Goal: Share content: Share content

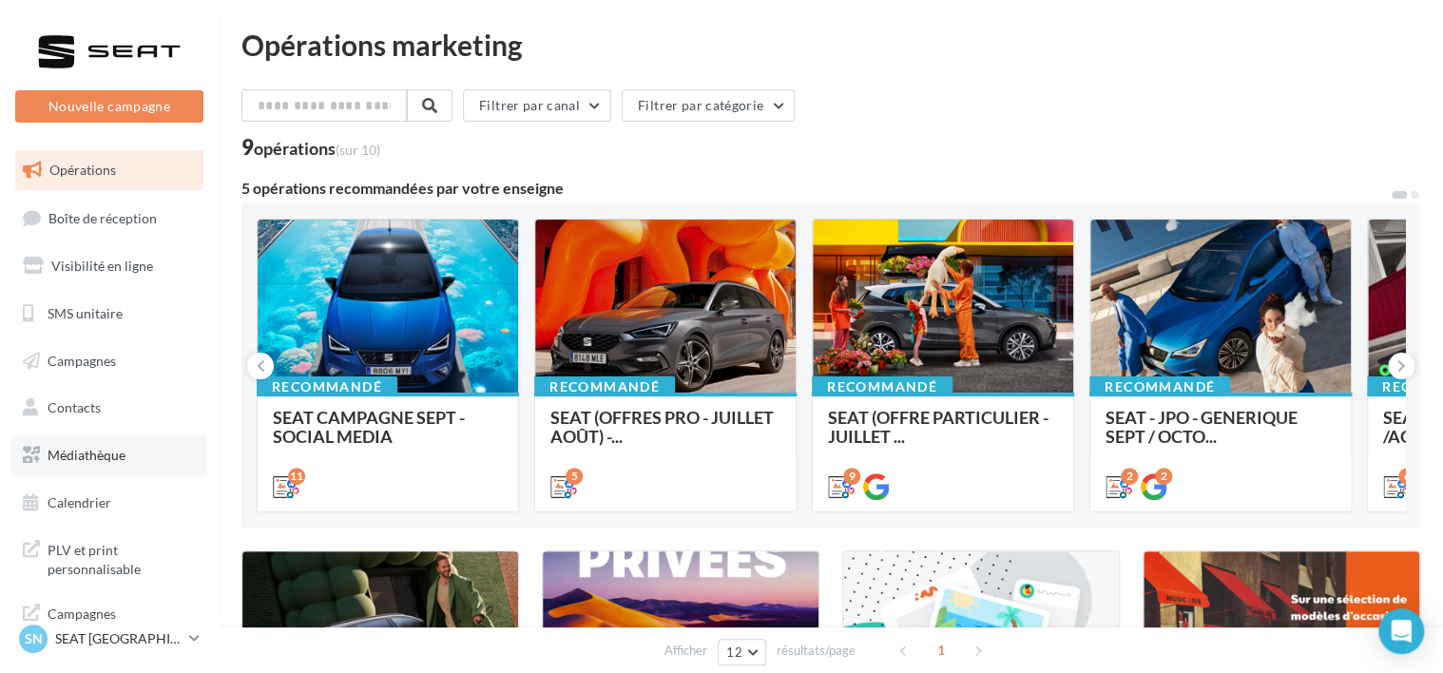
click at [82, 447] on span "Médiathèque" at bounding box center [87, 455] width 78 height 16
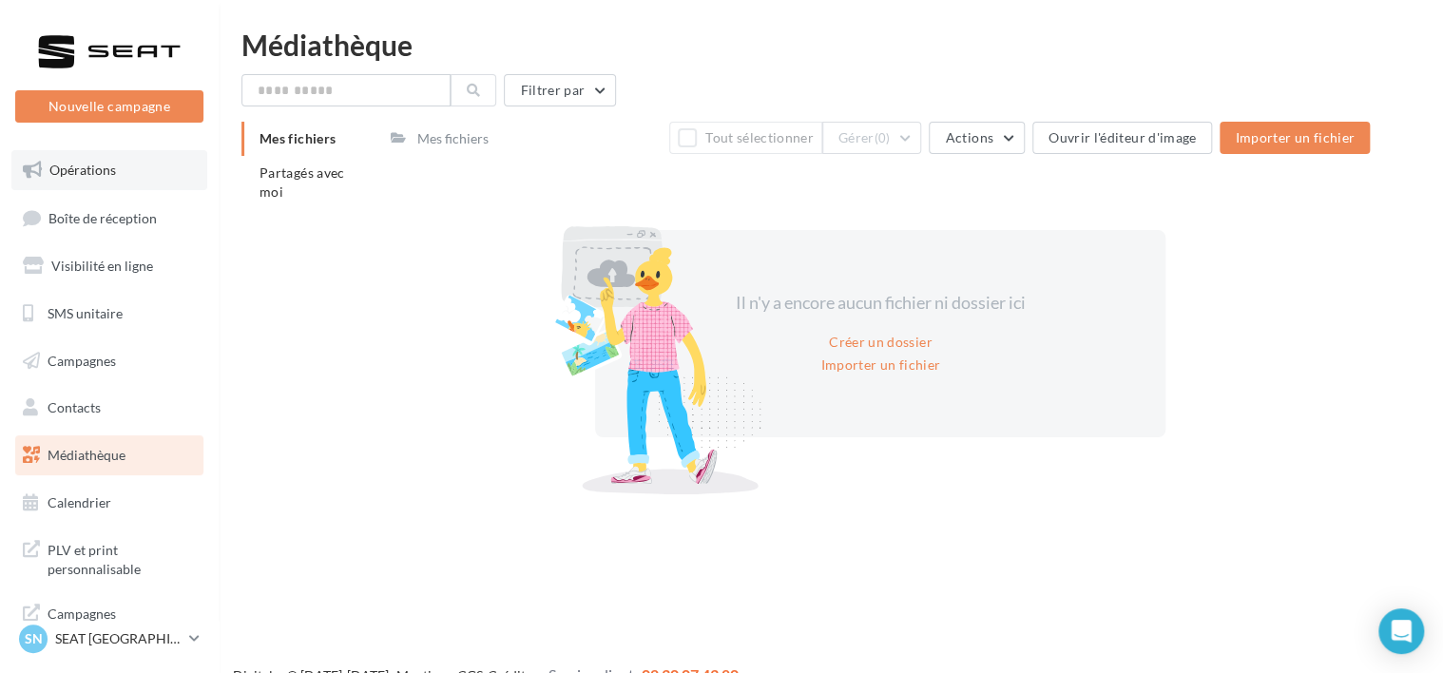
click at [124, 172] on link "Opérations" at bounding box center [109, 170] width 196 height 40
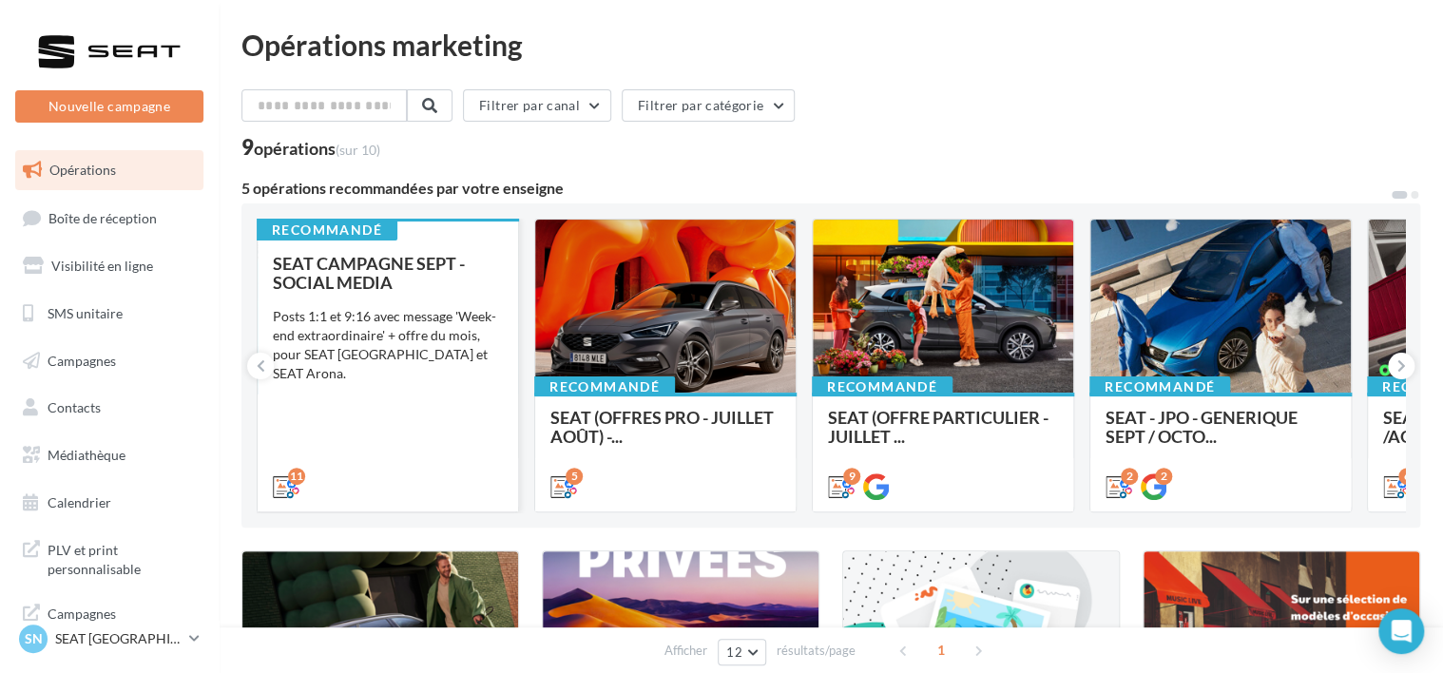
click at [365, 323] on div "Posts 1:1 et 9:16 avec message 'Week-end extraordinaire' + offre du mois, pour …" at bounding box center [388, 345] width 230 height 76
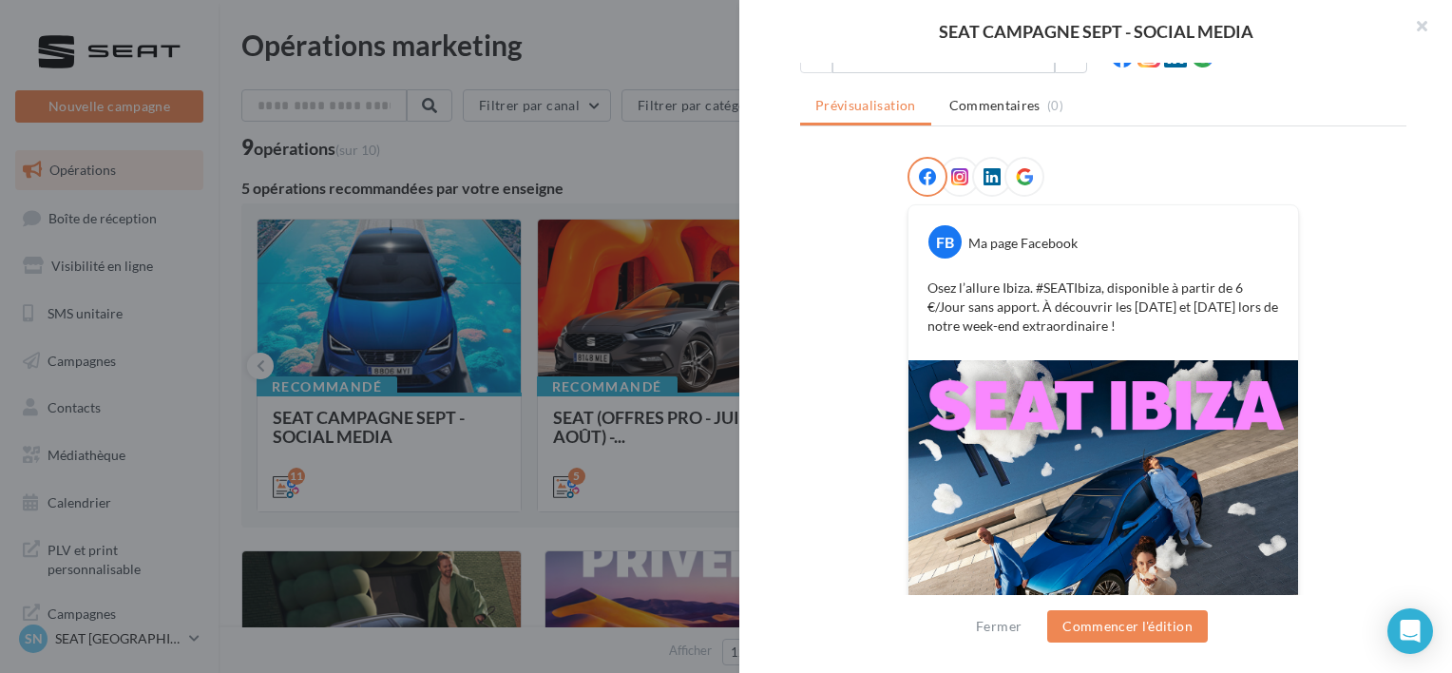
scroll to position [197, 0]
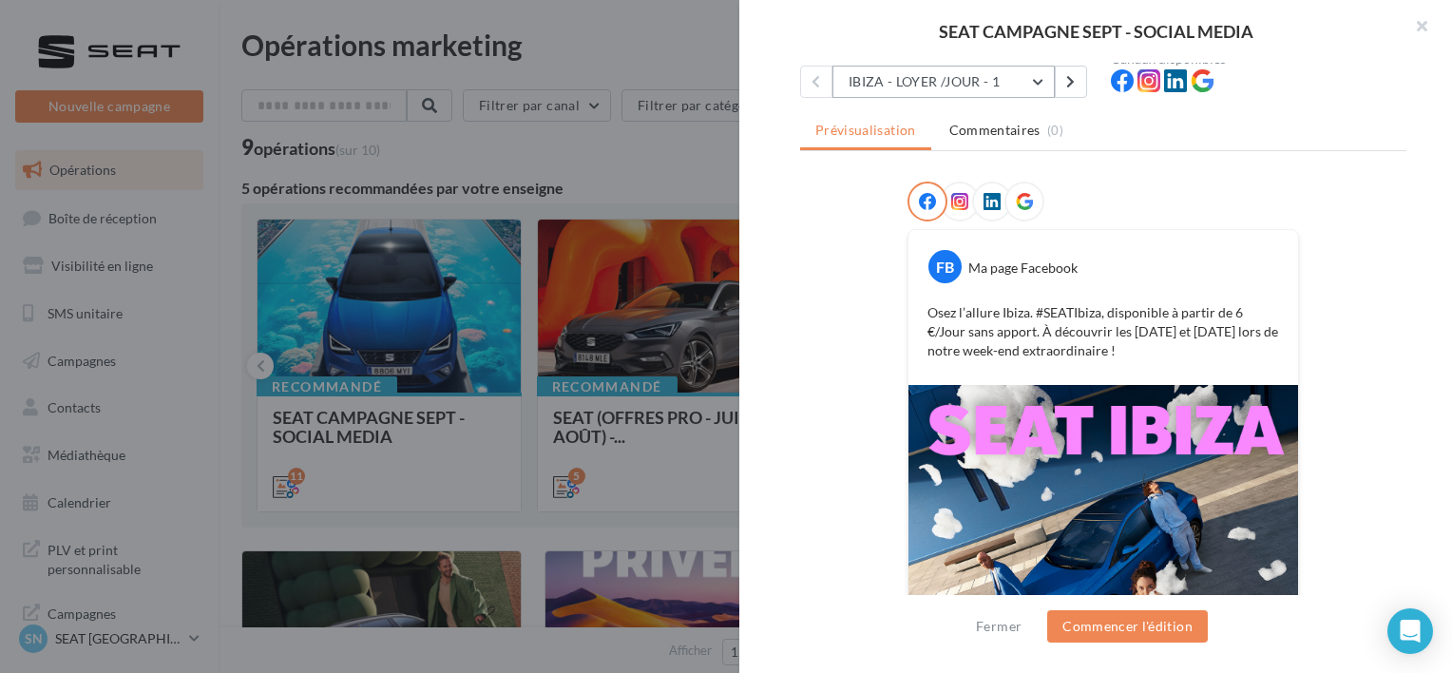
click at [949, 89] on button "IBIZA - LOYER /JOUR - 1" at bounding box center [944, 82] width 222 height 32
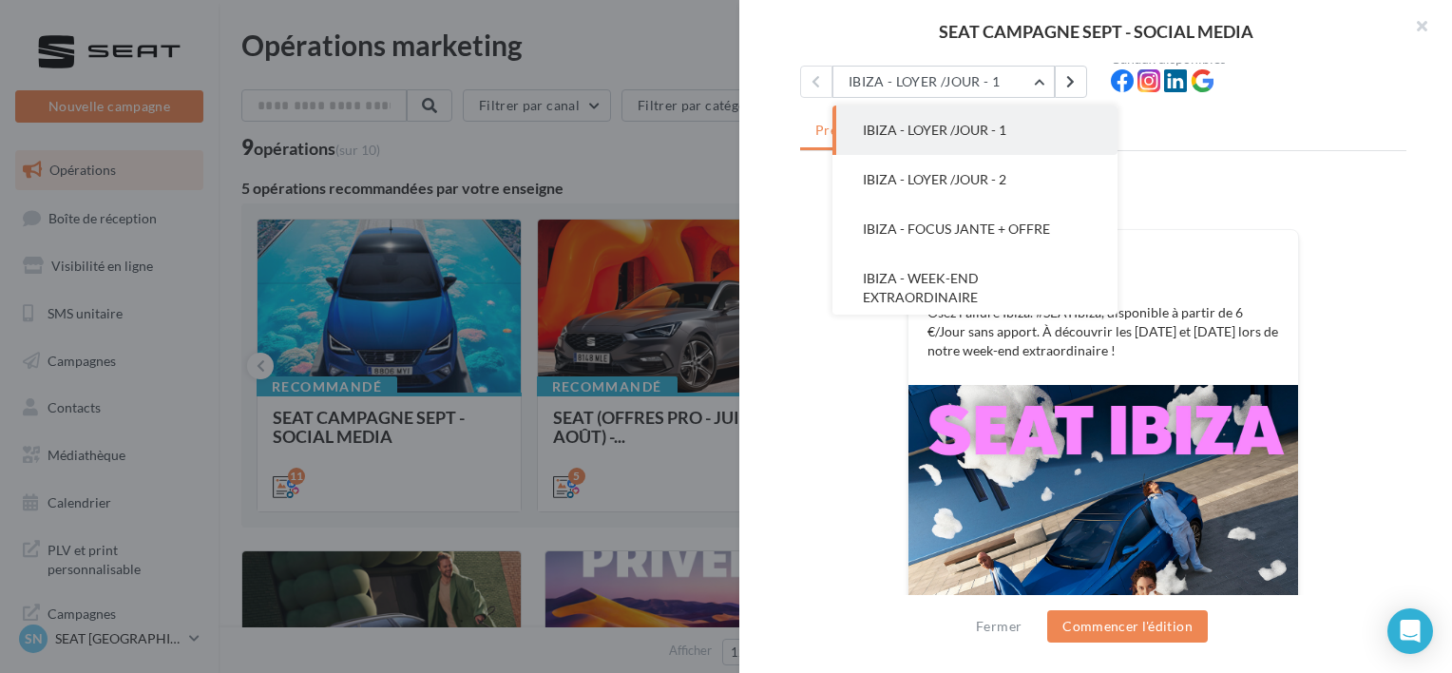
click at [1361, 292] on div "FB Ma page Facebook Osez l’allure [GEOGRAPHIC_DATA]. #SEATIbiza, disponible à p…" at bounding box center [1103, 491] width 606 height 619
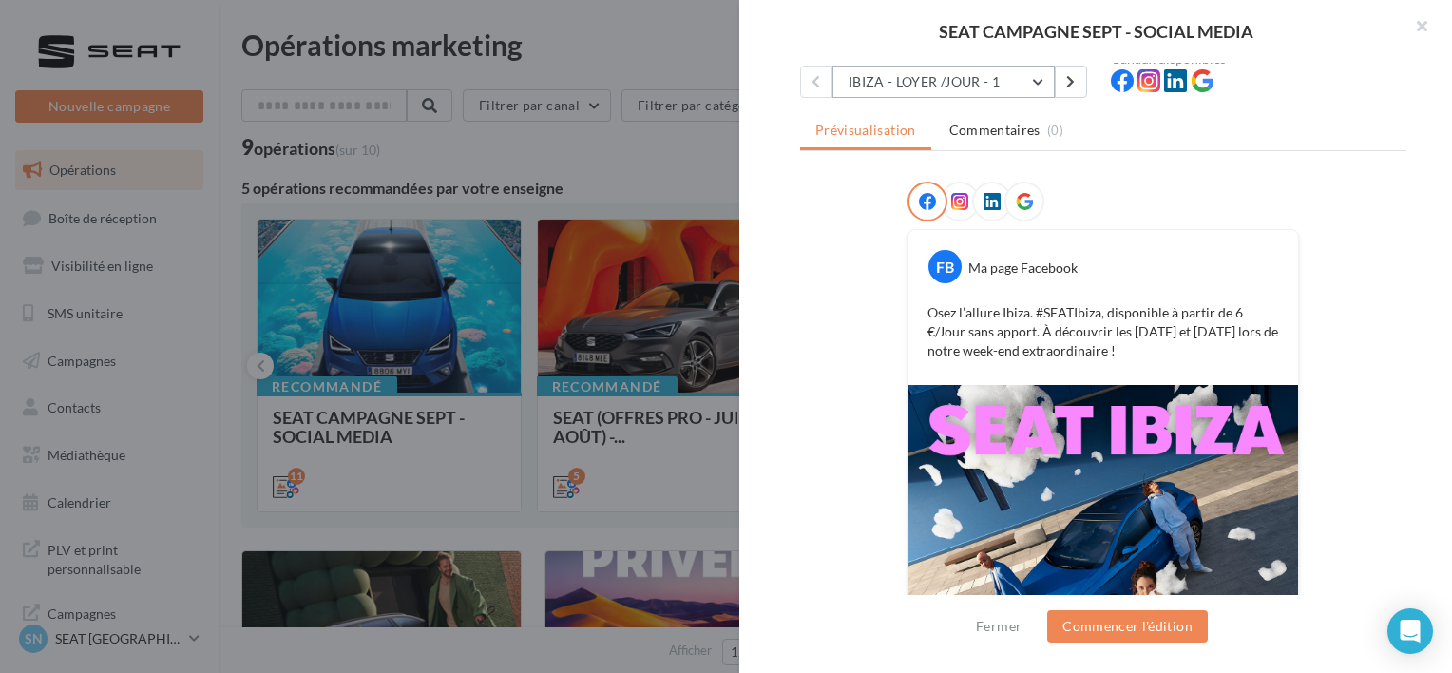
click at [920, 77] on button "IBIZA - LOYER /JOUR - 1" at bounding box center [944, 82] width 222 height 32
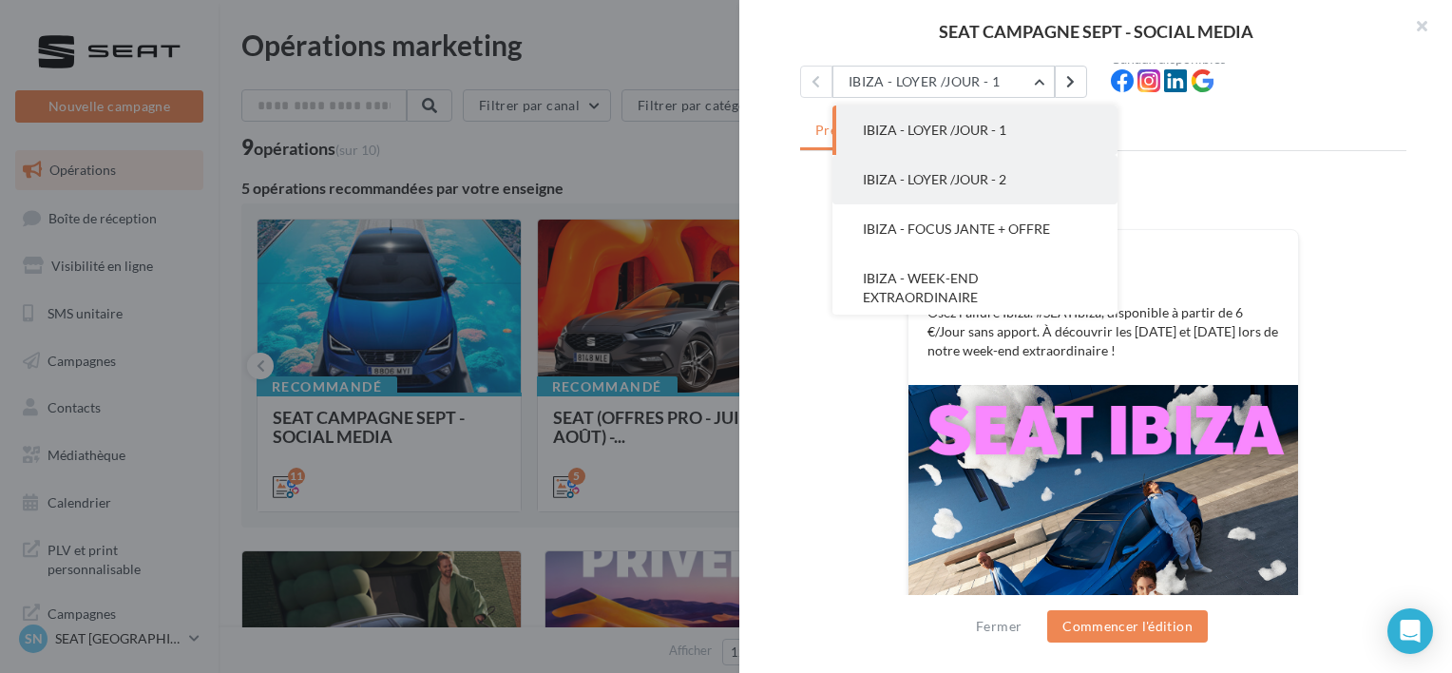
click at [983, 182] on span "IBIZA - LOYER /JOUR - 2" at bounding box center [935, 179] width 144 height 16
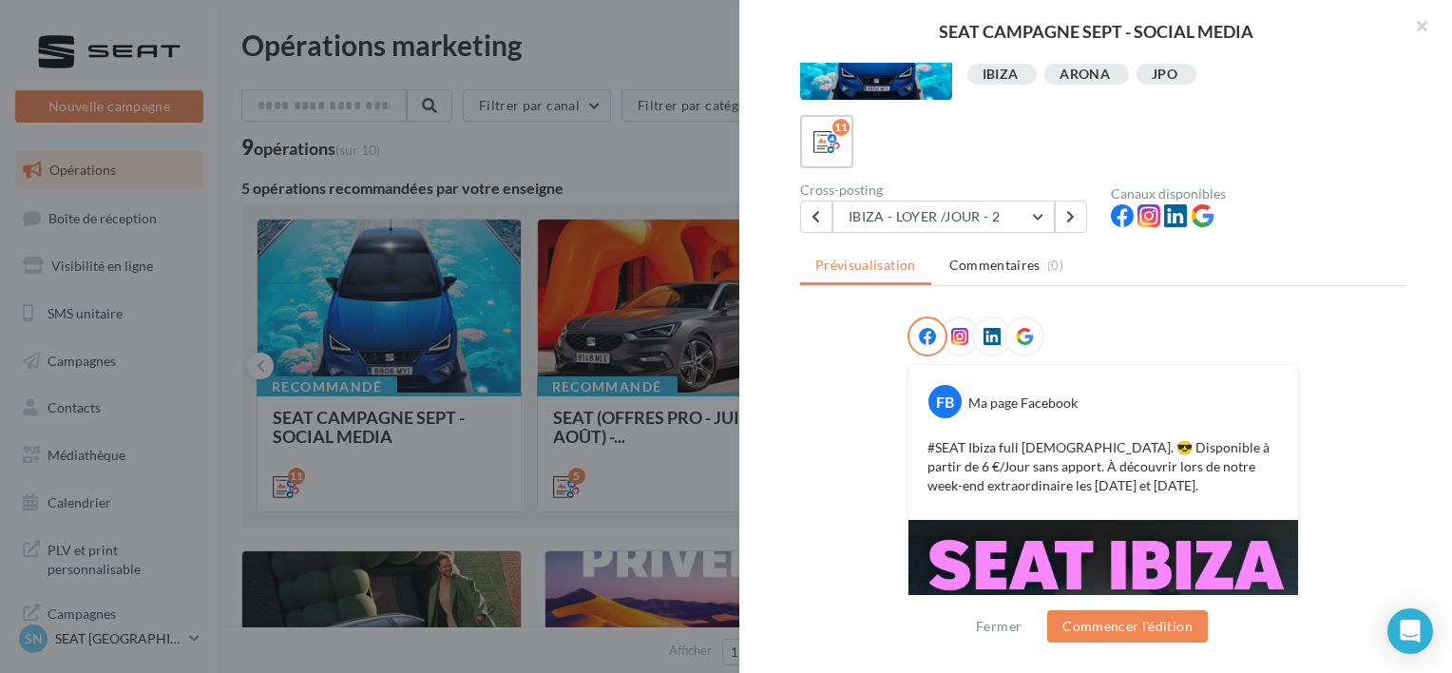
scroll to position [33, 0]
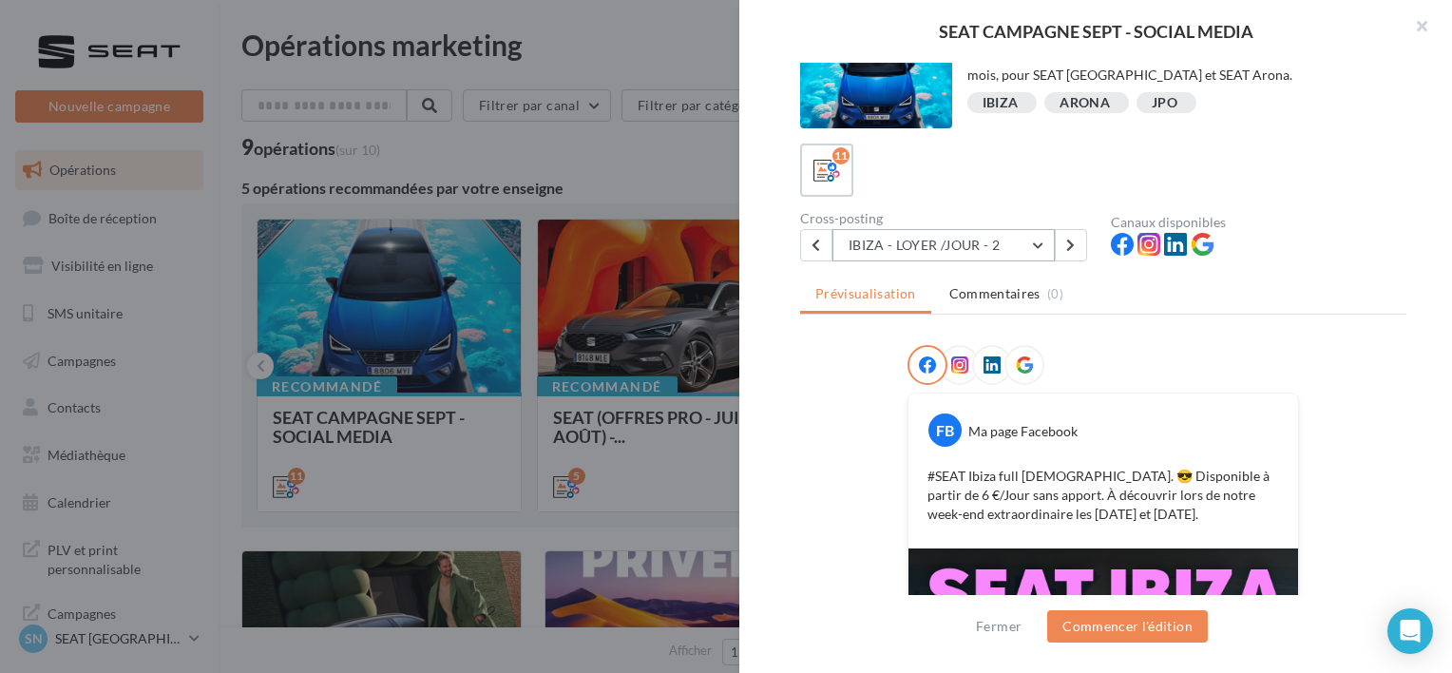
click at [952, 253] on button "IBIZA - LOYER /JOUR - 2" at bounding box center [944, 245] width 222 height 32
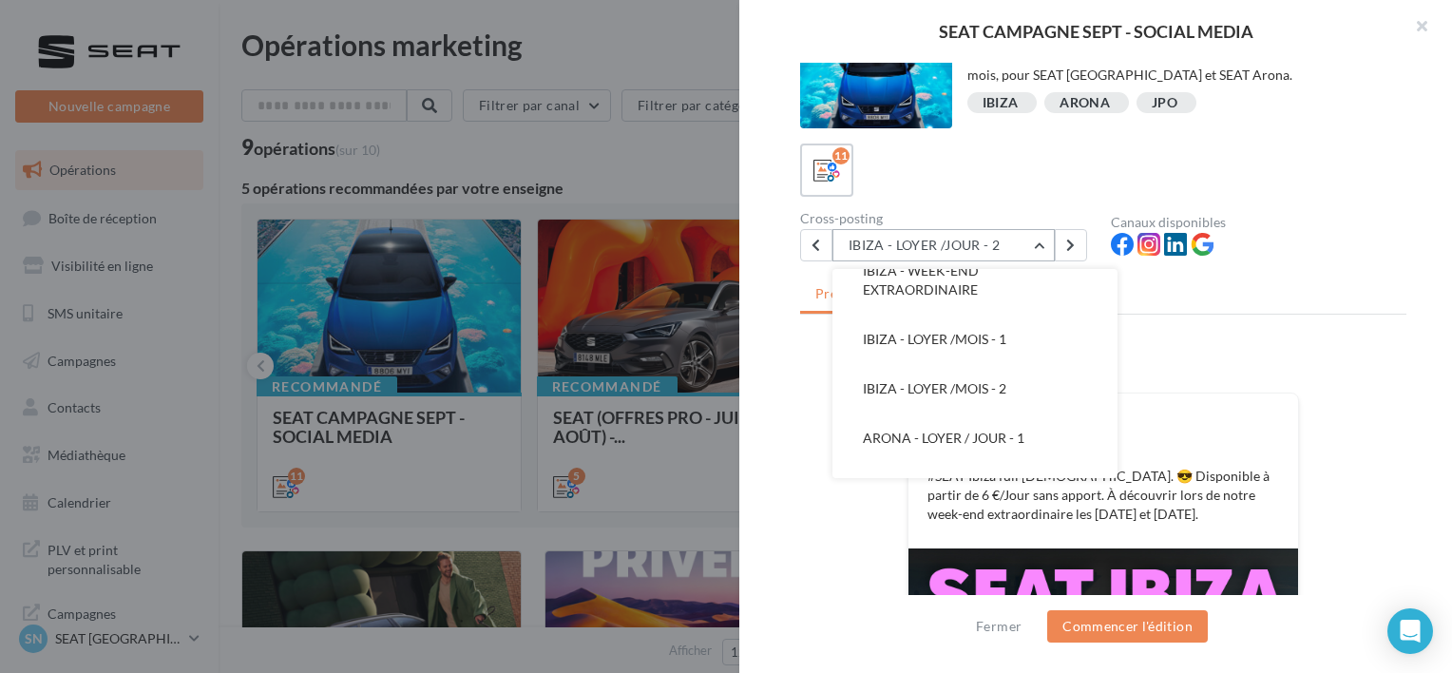
scroll to position [173, 0]
click at [950, 339] on span "IBIZA - LOYER /MOIS - 1" at bounding box center [935, 337] width 144 height 16
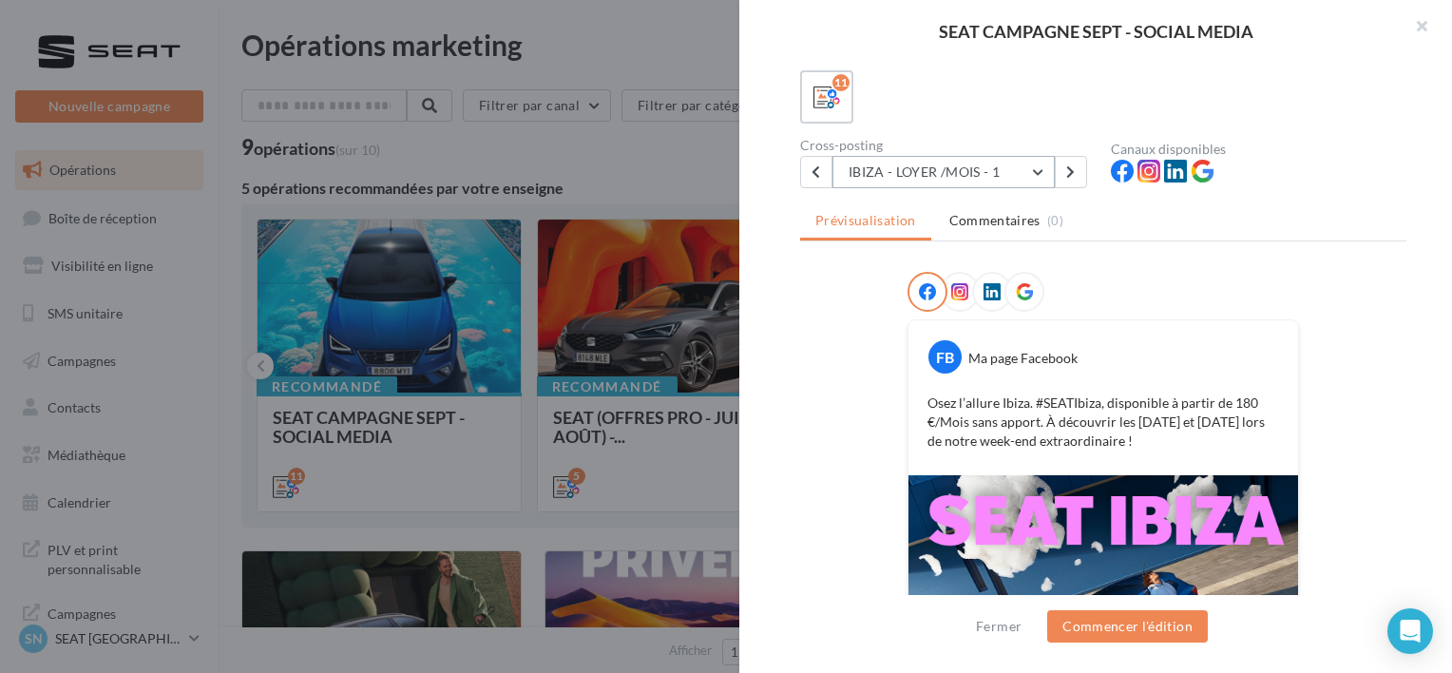
scroll to position [100, 0]
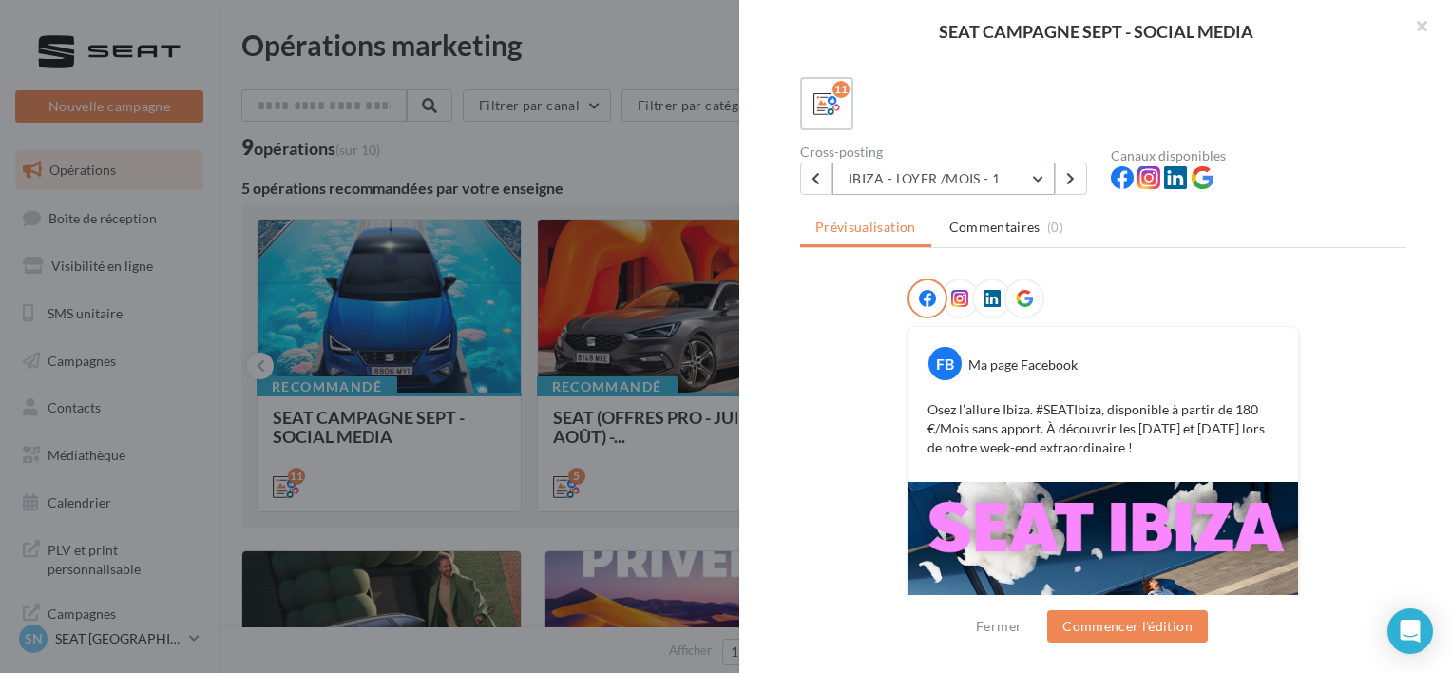
click at [910, 177] on button "IBIZA - LOYER /MOIS - 1" at bounding box center [944, 179] width 222 height 32
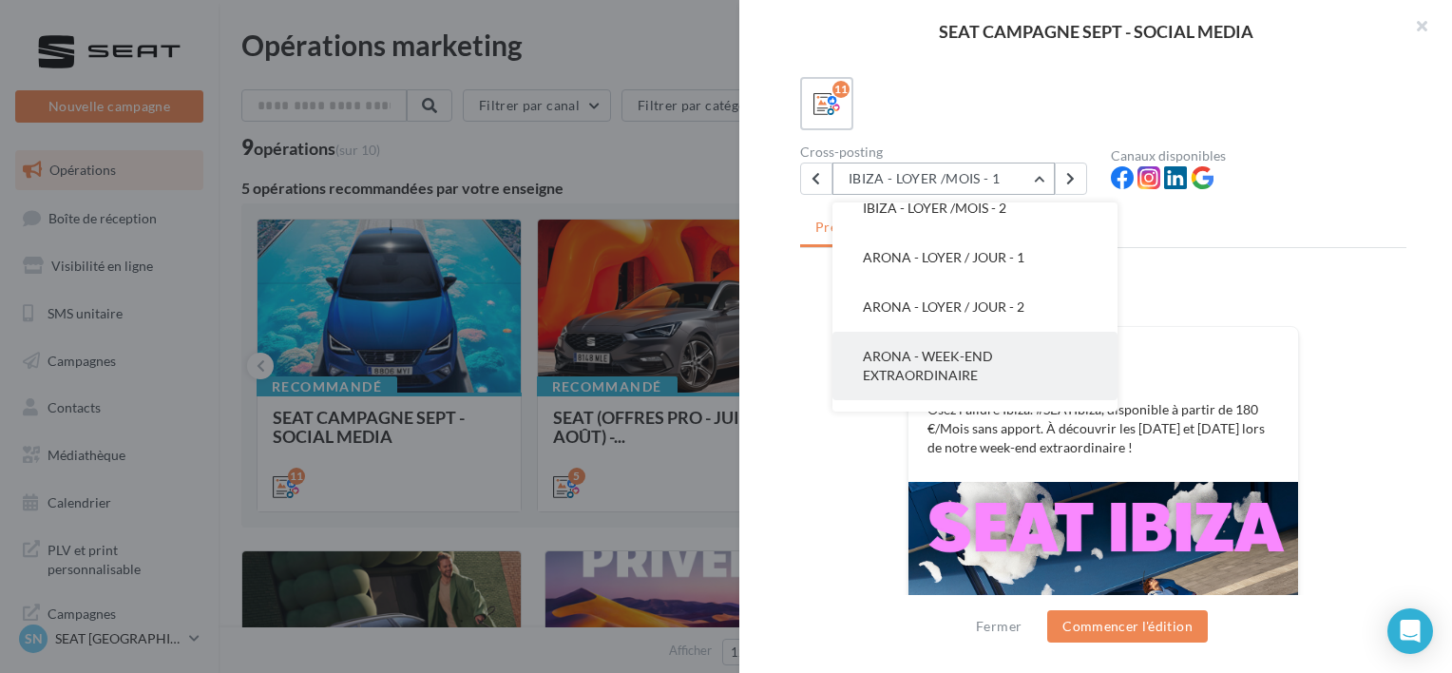
scroll to position [373, 0]
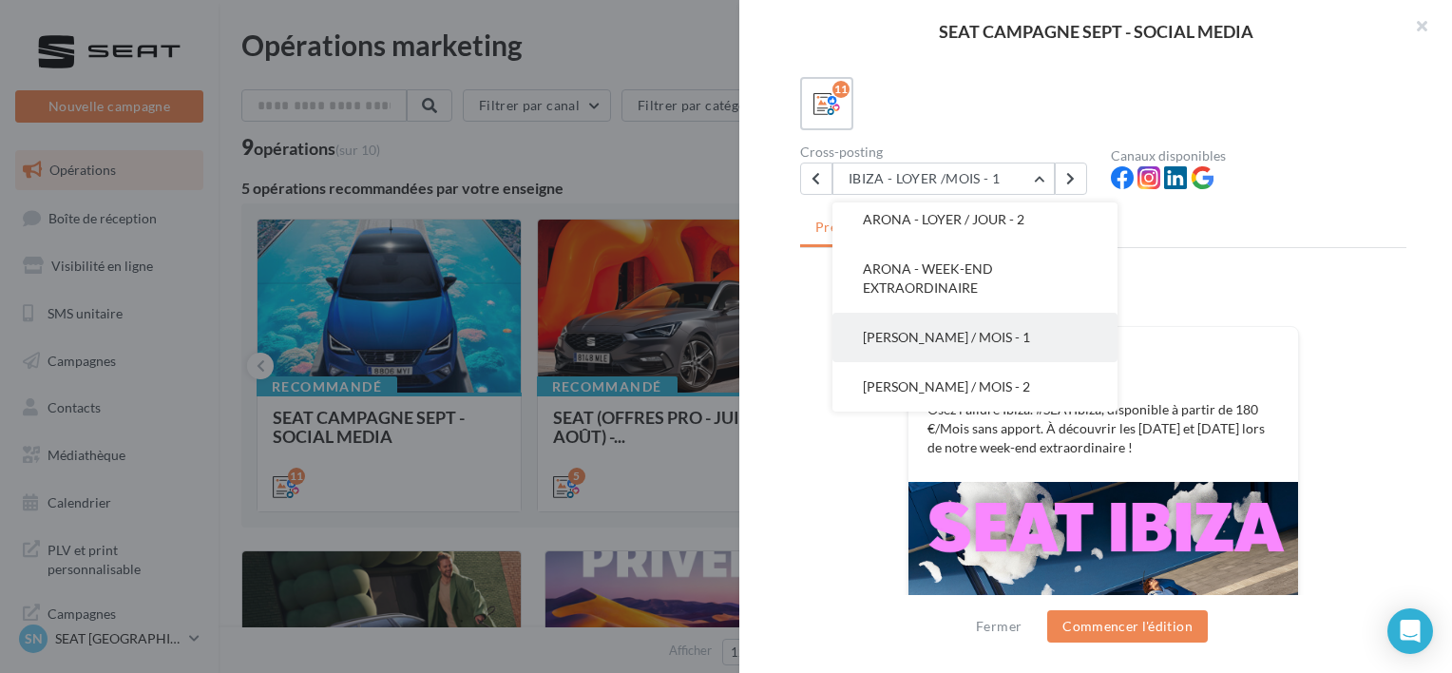
click at [986, 336] on span "[PERSON_NAME] / MOIS - 1" at bounding box center [946, 337] width 167 height 16
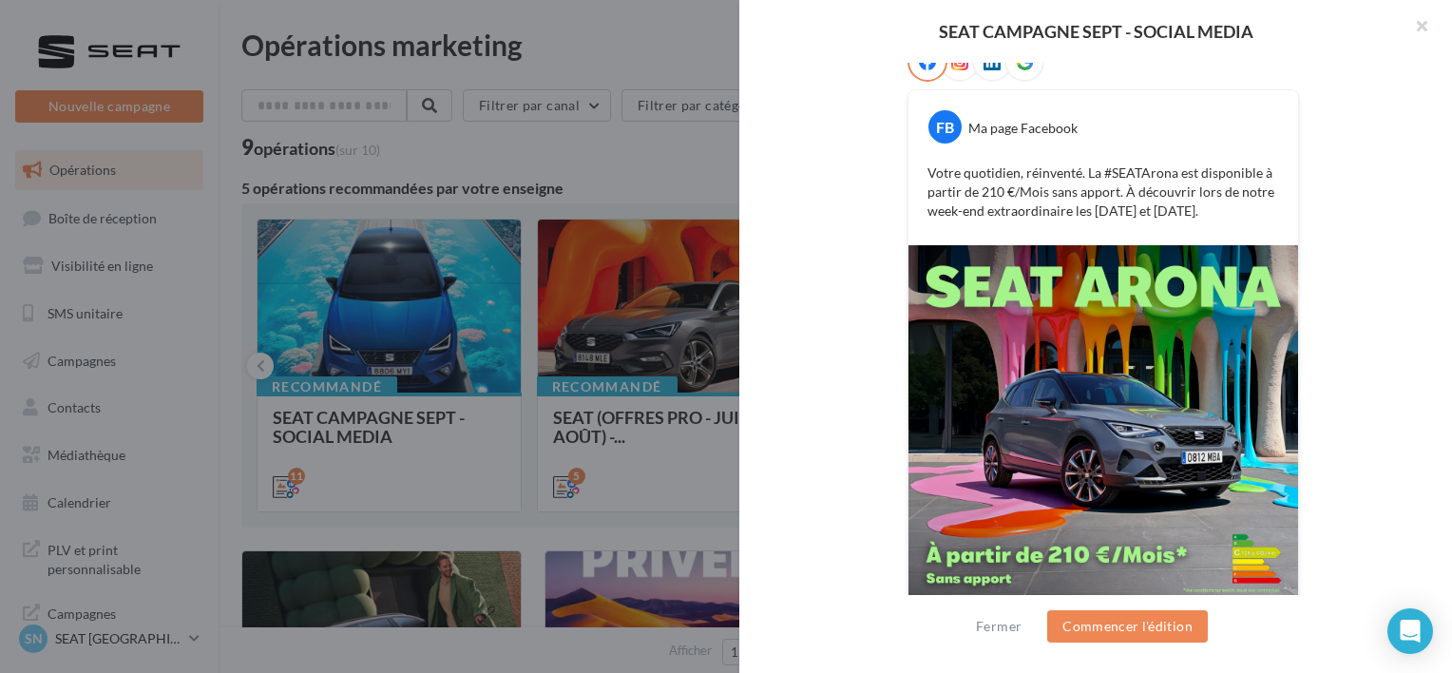
scroll to position [382, 0]
